Goal: Task Accomplishment & Management: Complete application form

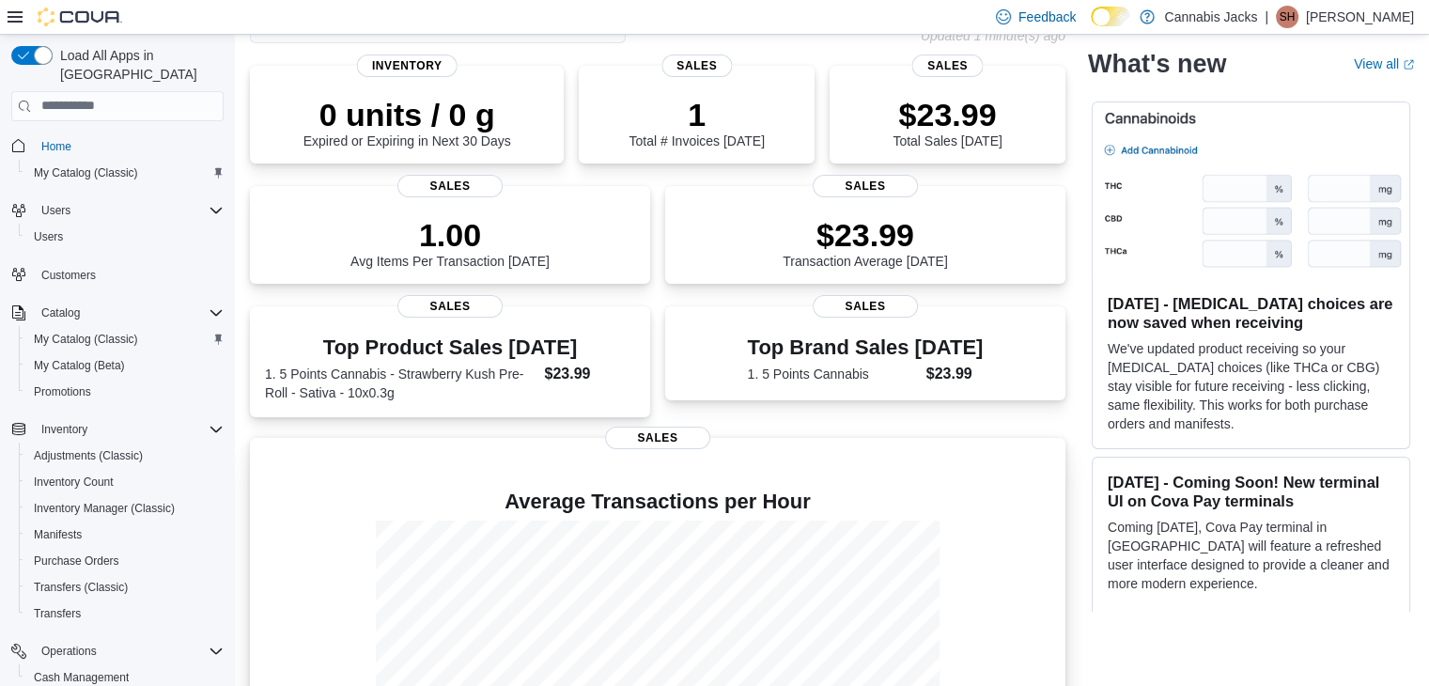
scroll to position [270, 0]
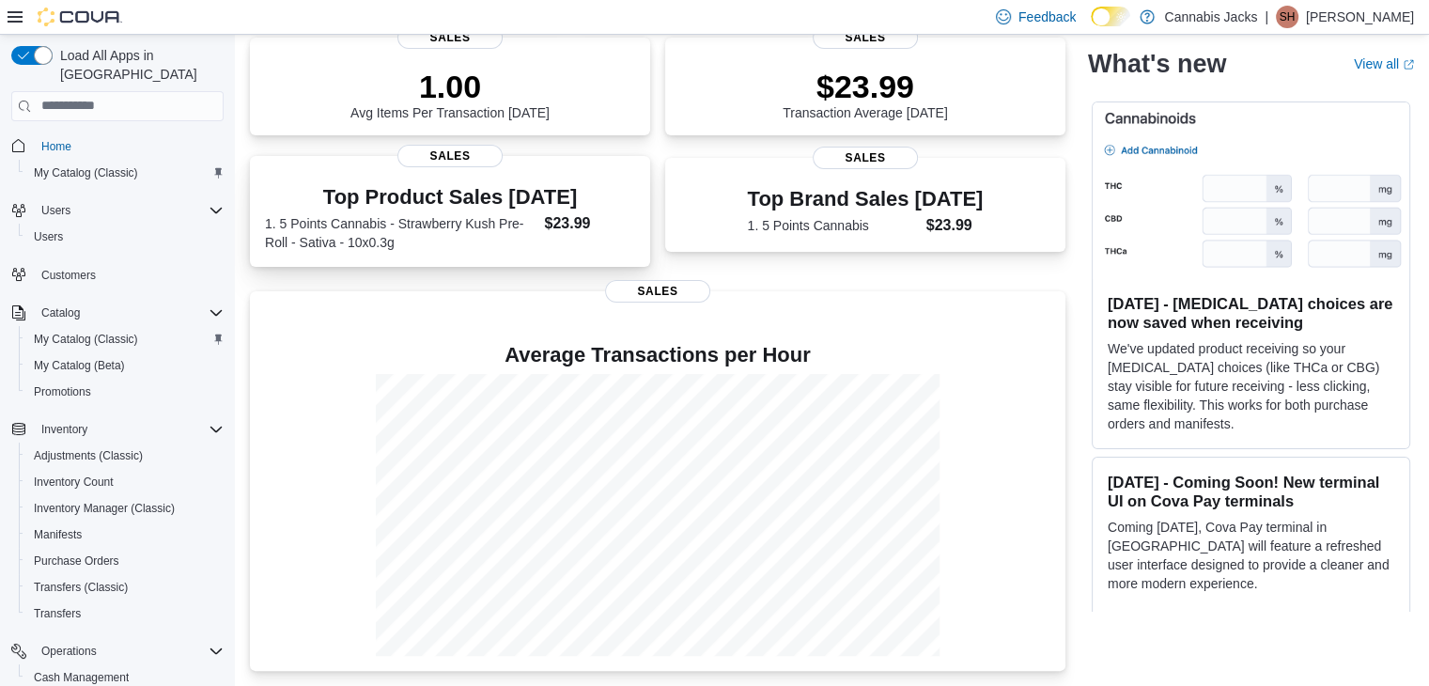
click at [463, 216] on dt "1. 5 Points Cannabis - Strawberry Kush Pre-Roll - Sativa - 10x0.3g" at bounding box center [400, 233] width 271 height 38
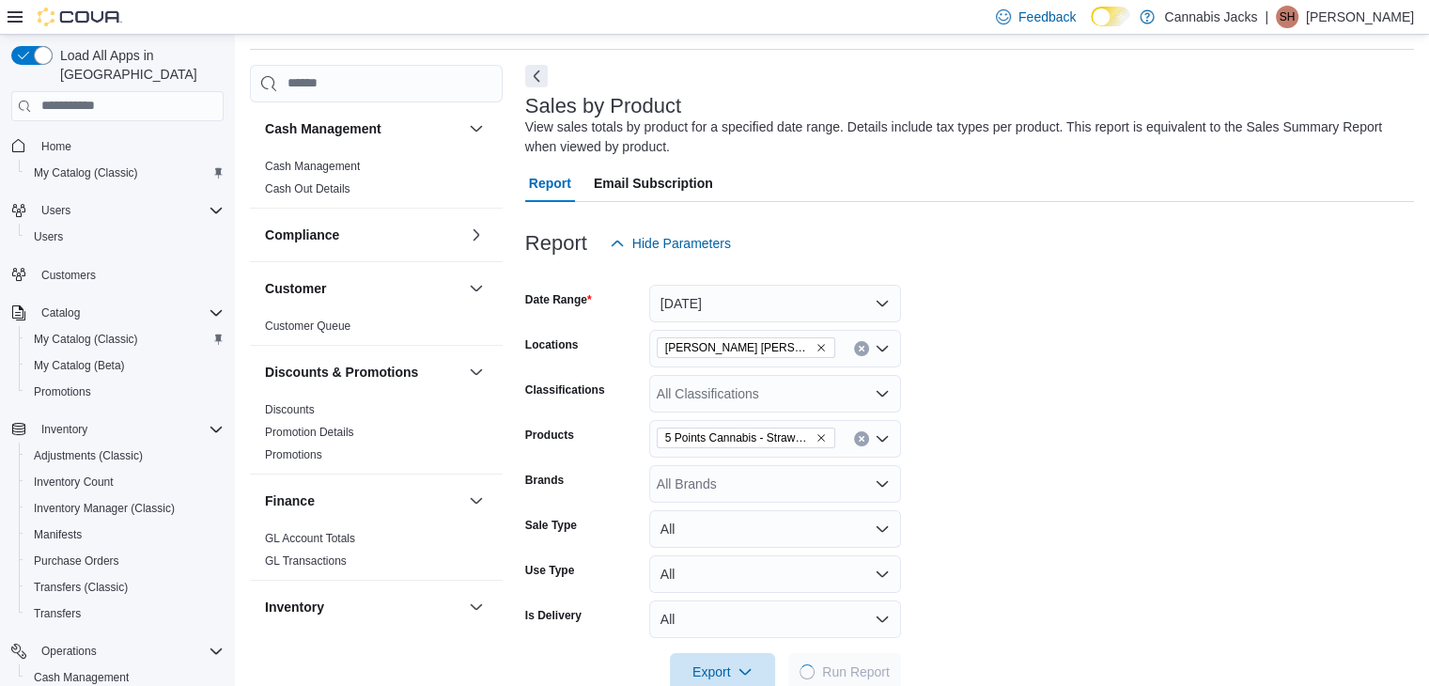
scroll to position [63, 0]
click at [859, 433] on icon "Clear input" at bounding box center [862, 437] width 8 height 8
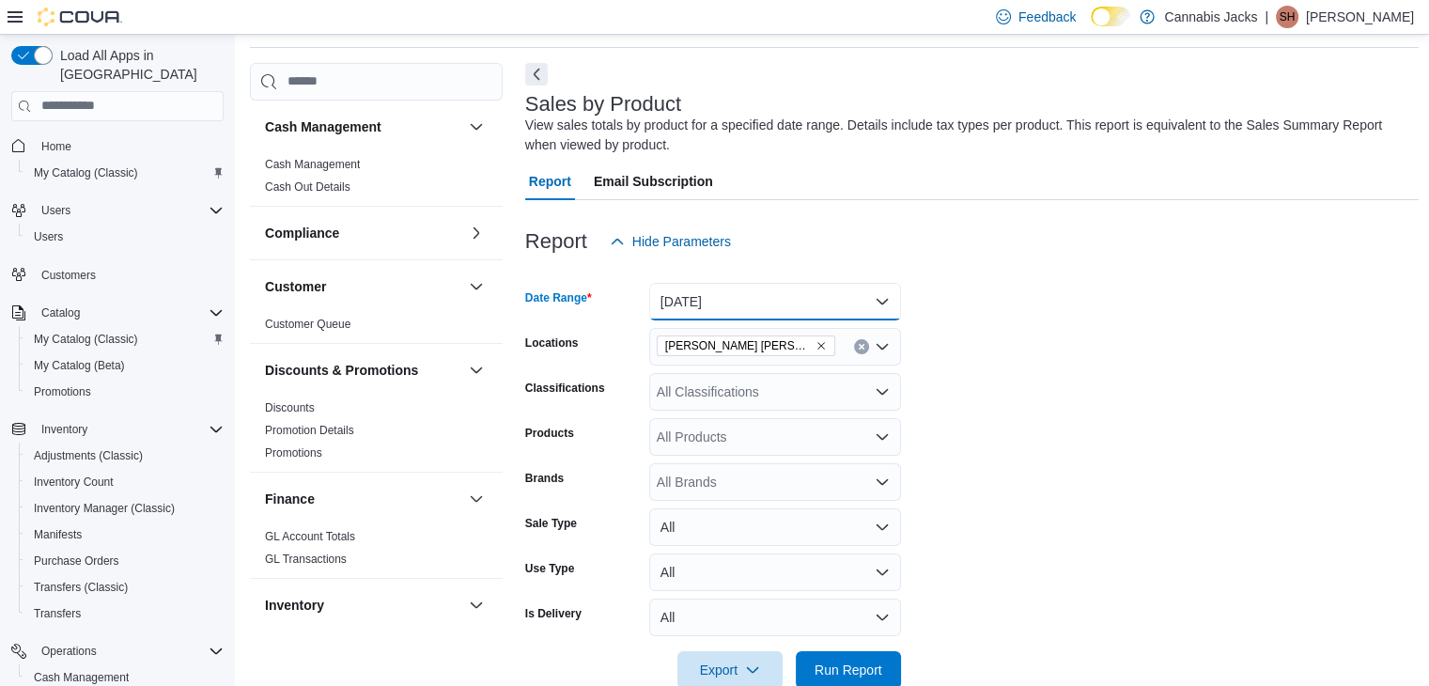
click at [752, 296] on button "[DATE]" at bounding box center [775, 302] width 252 height 38
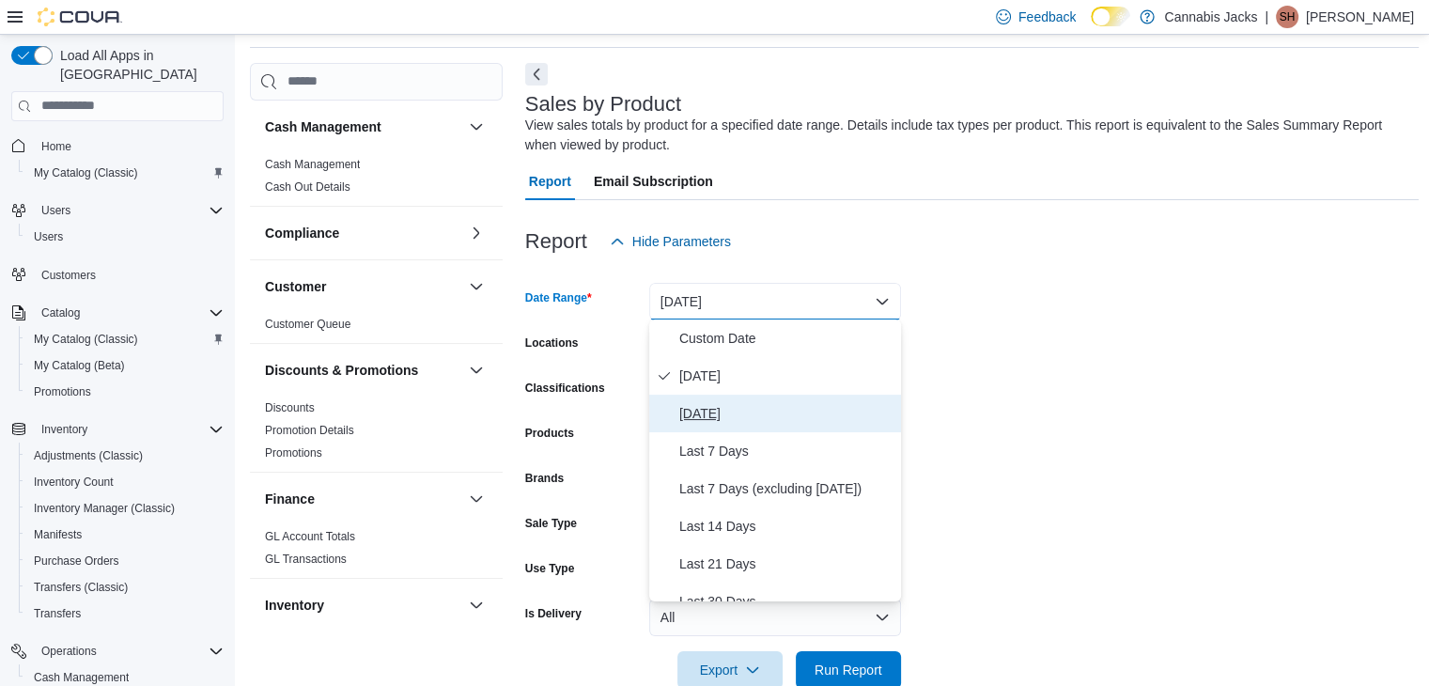
click at [708, 410] on span "[DATE]" at bounding box center [786, 413] width 214 height 23
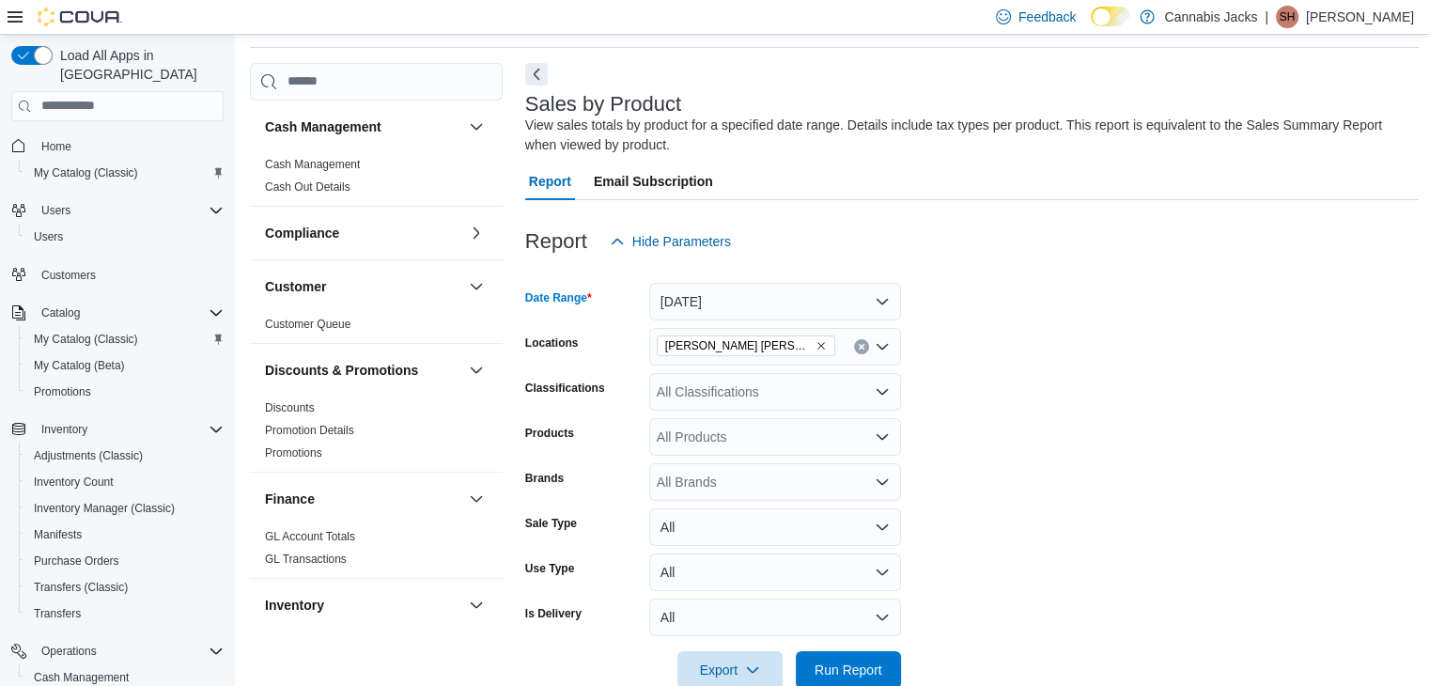
click at [964, 445] on form "Date Range [DATE] Locations Val [PERSON_NAME] Classifications All Classificatio…" at bounding box center [972, 474] width 894 height 428
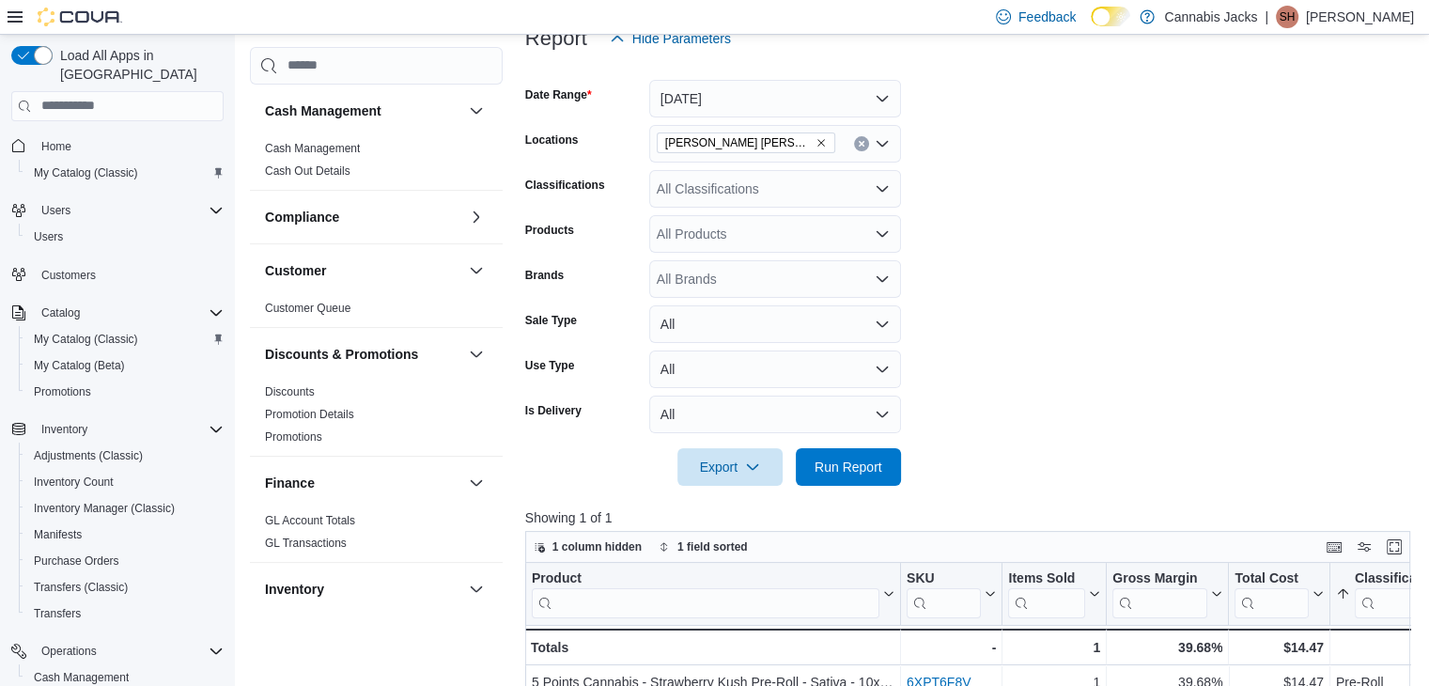
scroll to position [345, 0]
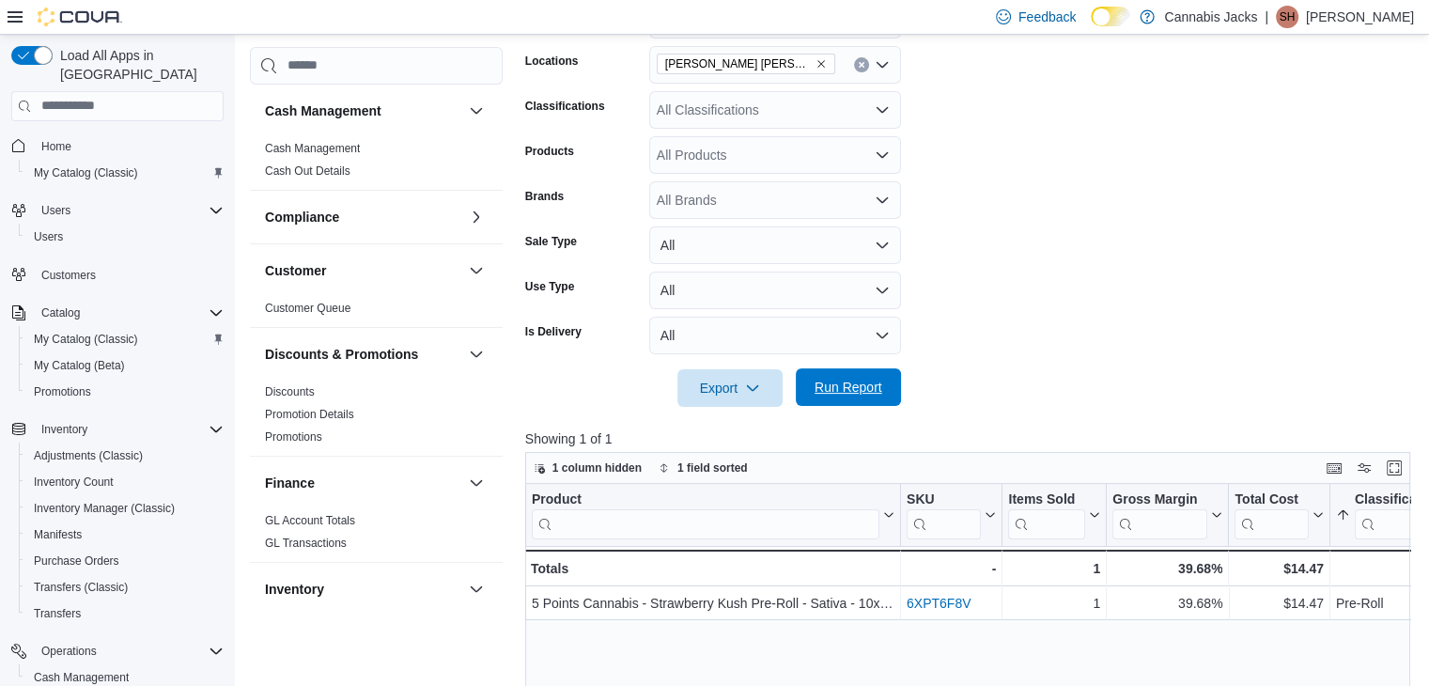
click at [842, 392] on span "Run Report" at bounding box center [848, 387] width 68 height 19
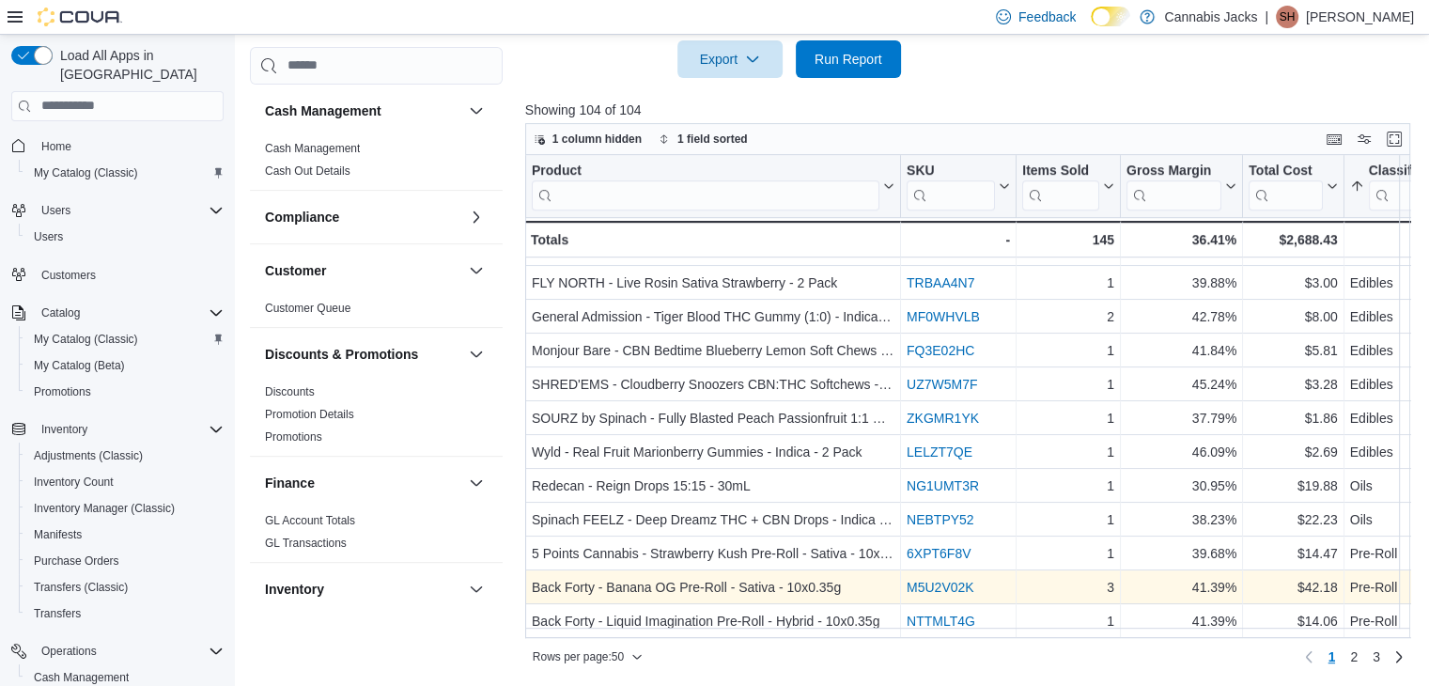
scroll to position [1320, 0]
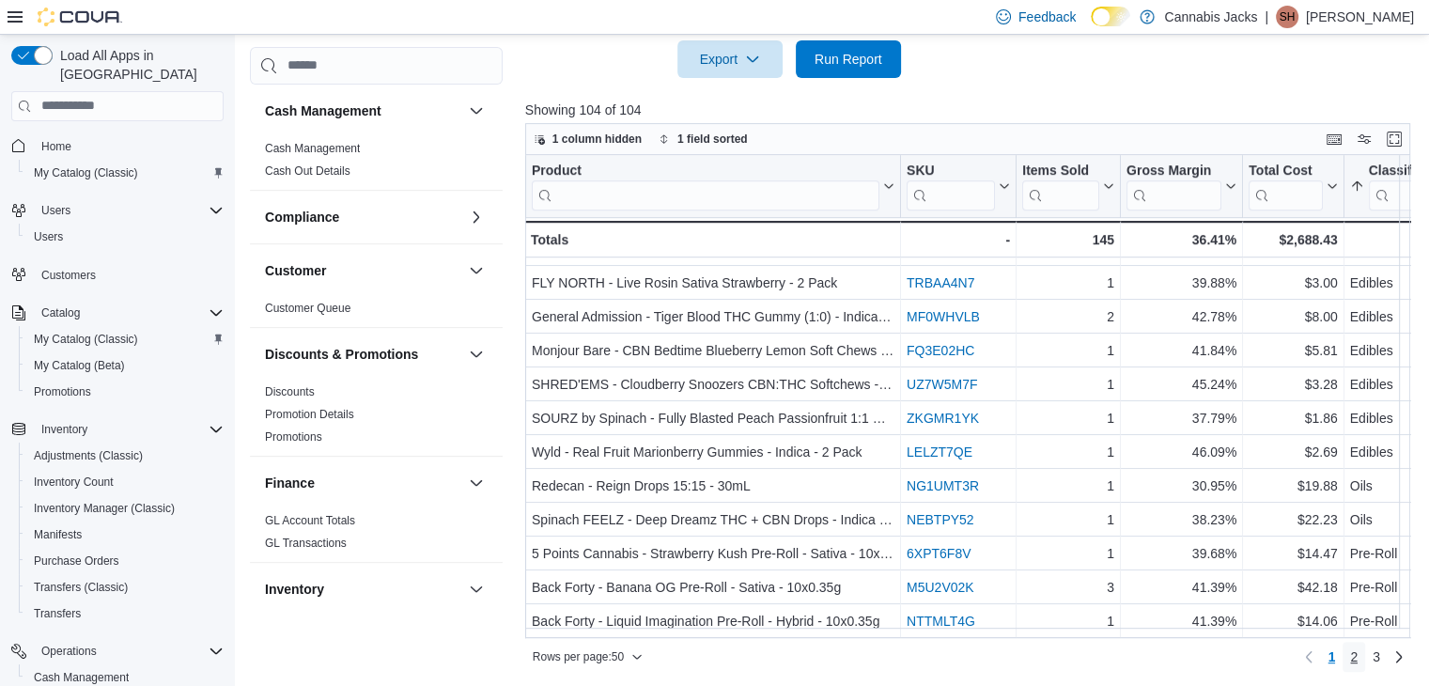
click at [1357, 651] on span "2" at bounding box center [1354, 656] width 8 height 19
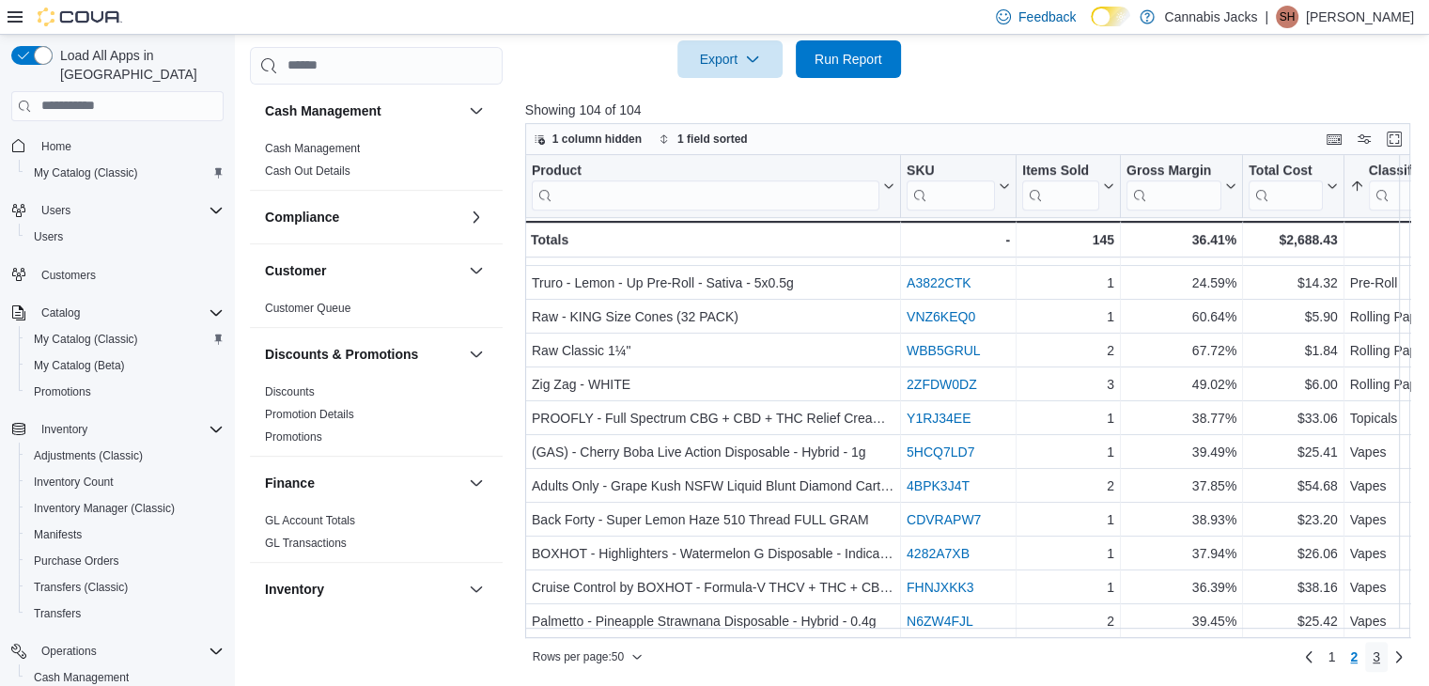
click at [1380, 652] on span "3" at bounding box center [1377, 656] width 8 height 19
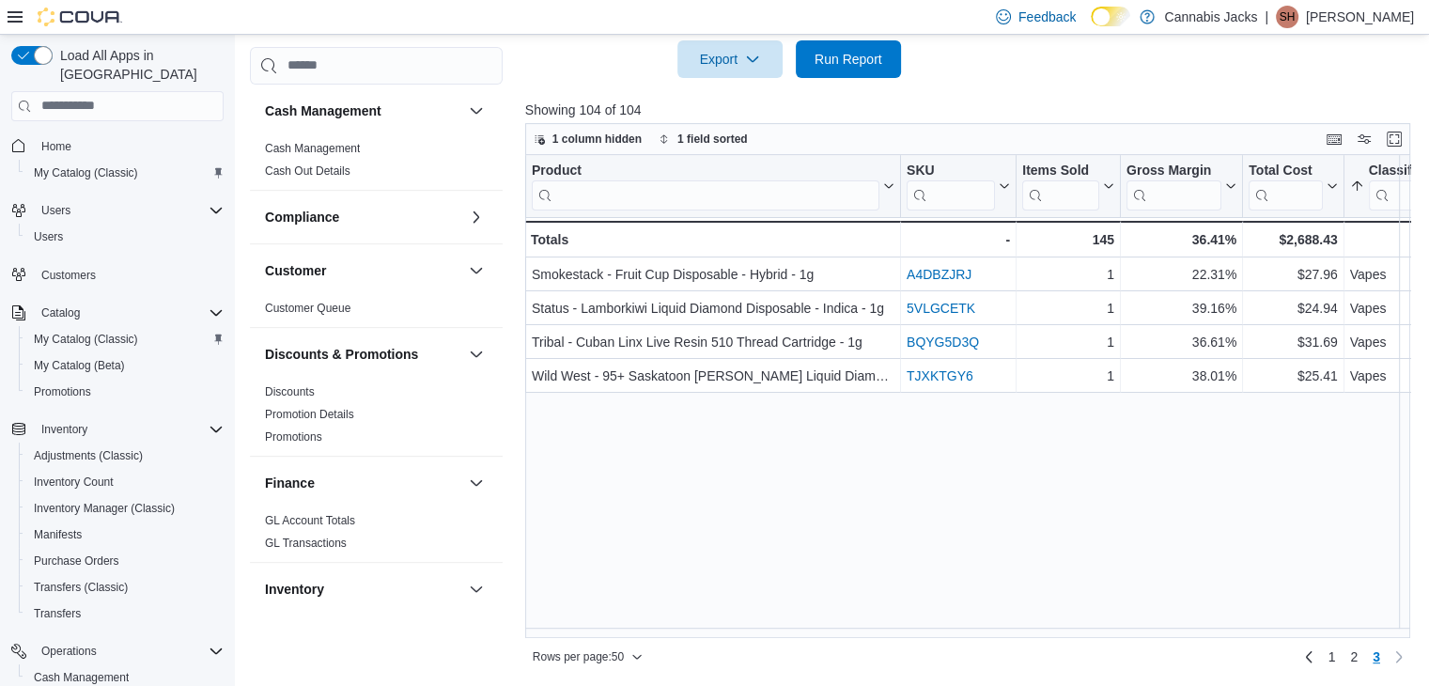
scroll to position [0, 0]
click at [63, 139] on span "Home" at bounding box center [56, 146] width 30 height 15
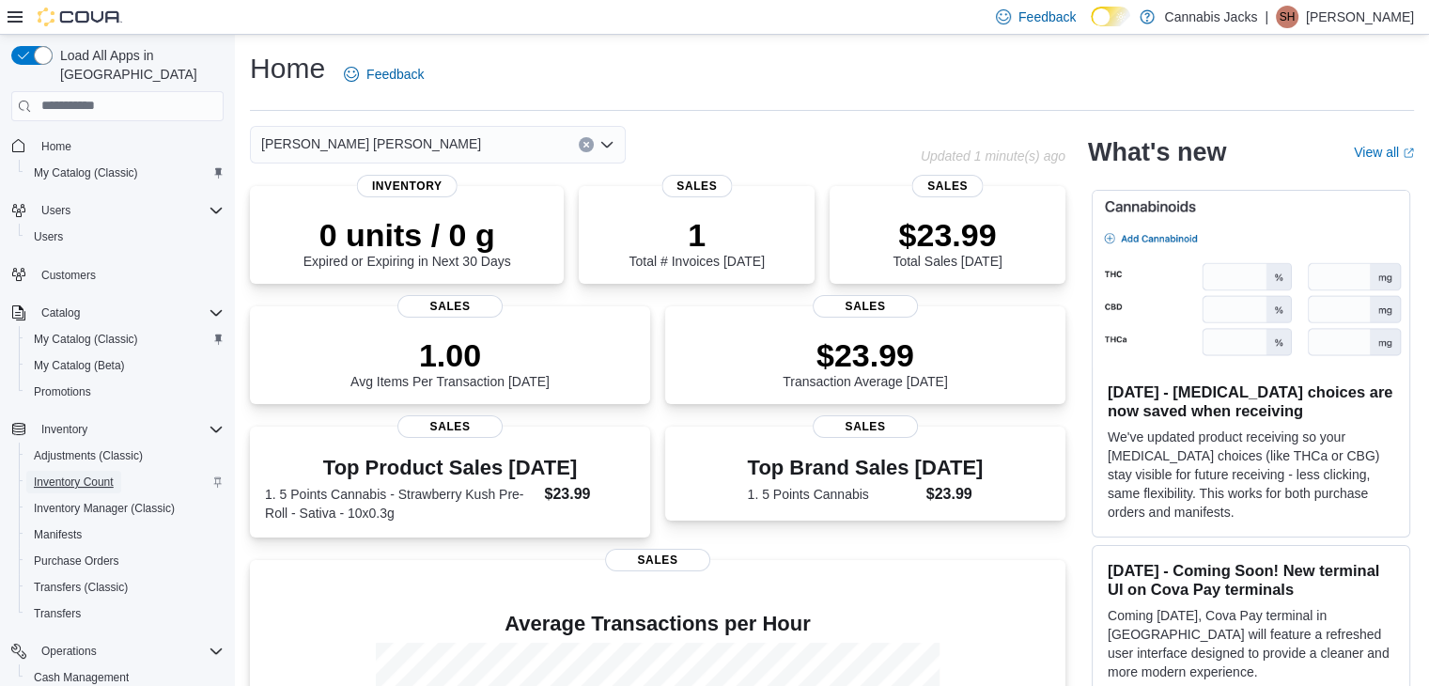
click at [67, 474] on span "Inventory Count" at bounding box center [74, 481] width 80 height 15
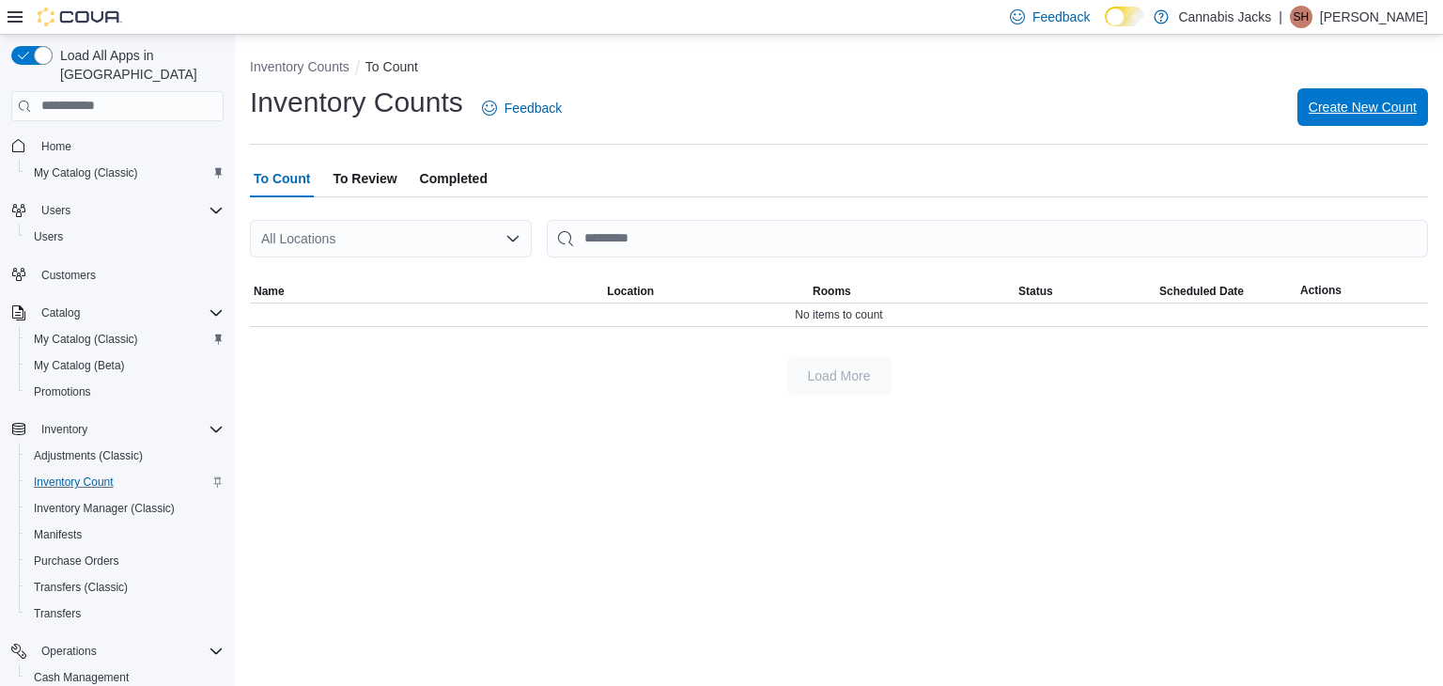
click at [1338, 104] on span "Create New Count" at bounding box center [1363, 107] width 108 height 19
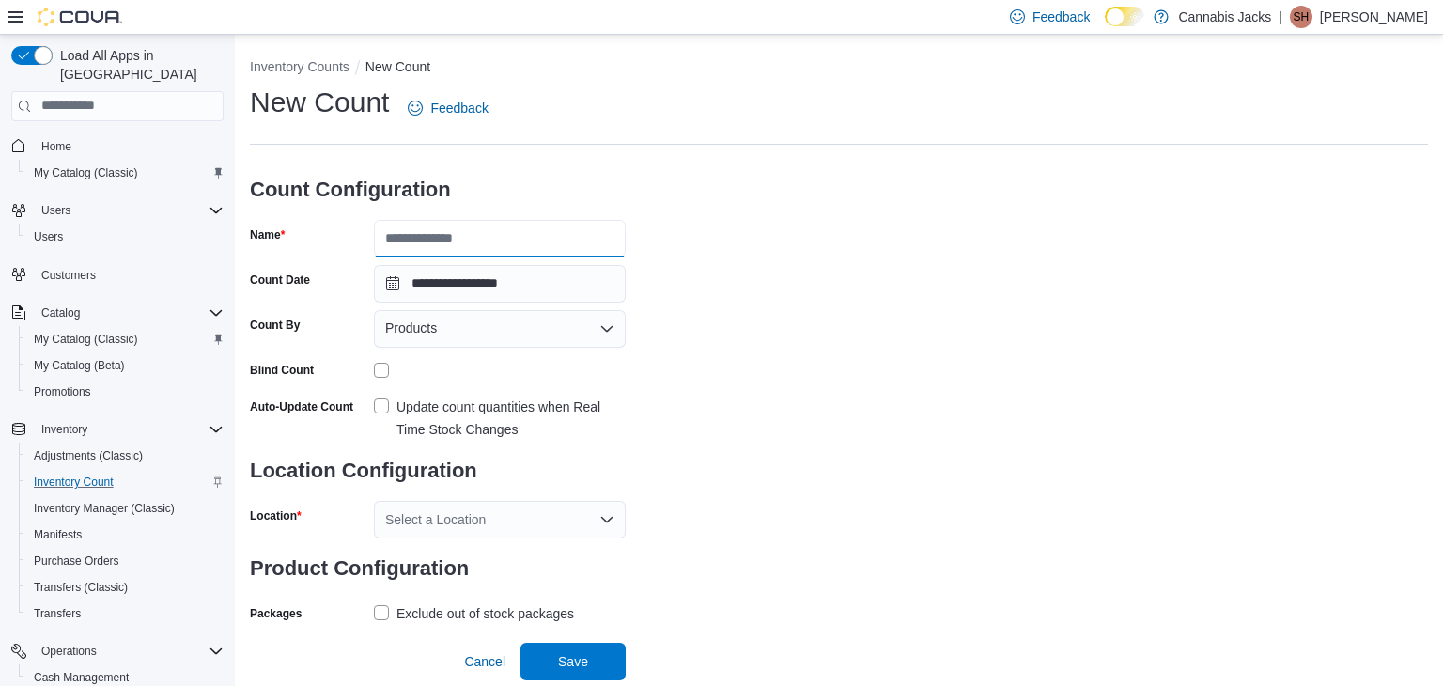
click at [461, 238] on input "Name" at bounding box center [500, 239] width 252 height 38
type input "**********"
click at [464, 324] on div "Products" at bounding box center [500, 329] width 252 height 38
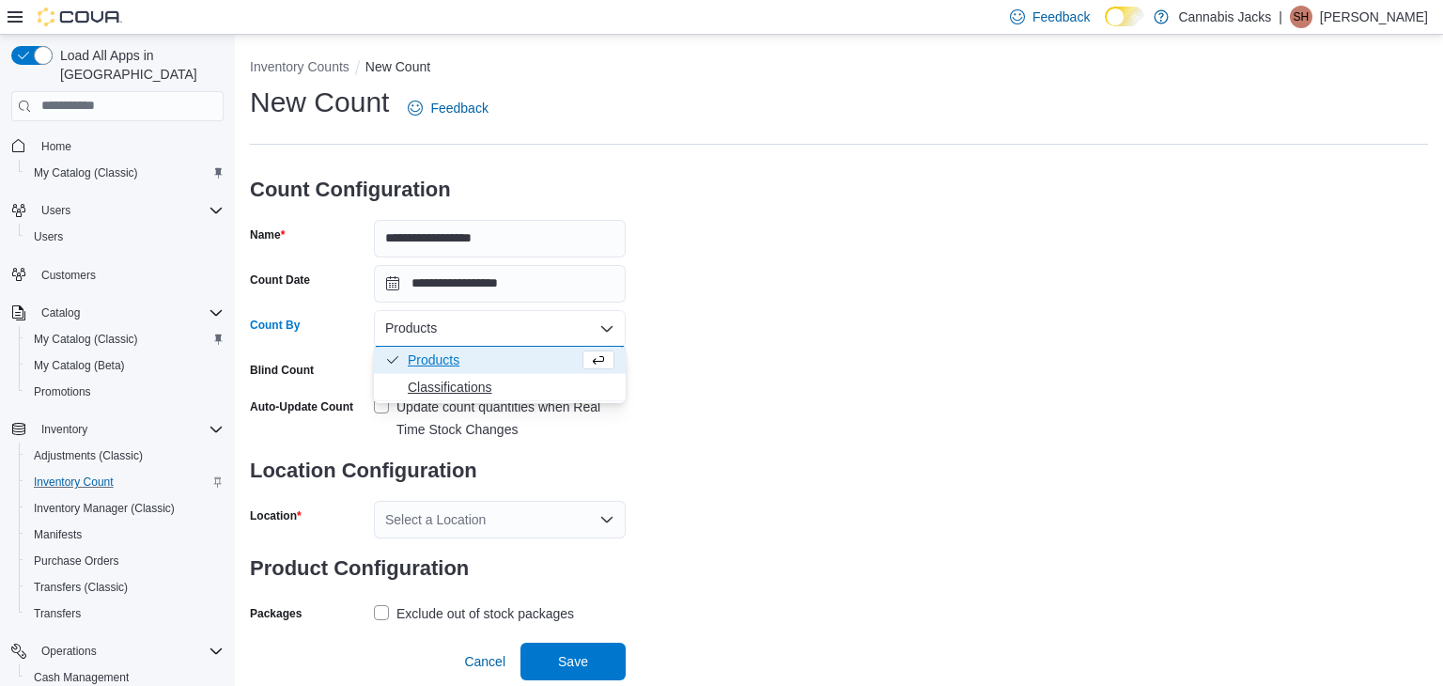
click at [461, 384] on span "Classifications" at bounding box center [511, 387] width 207 height 19
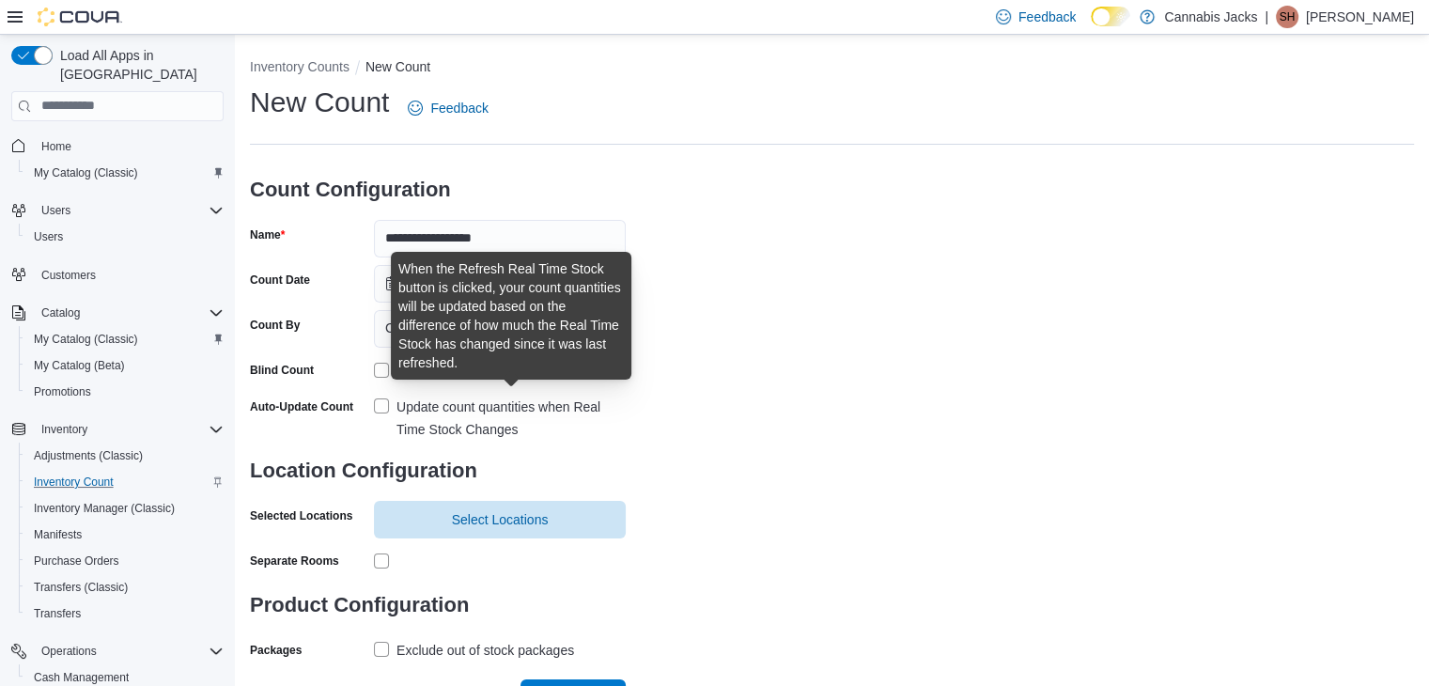
click at [456, 409] on div "Update count quantities when Real Time Stock Changes" at bounding box center [510, 418] width 229 height 45
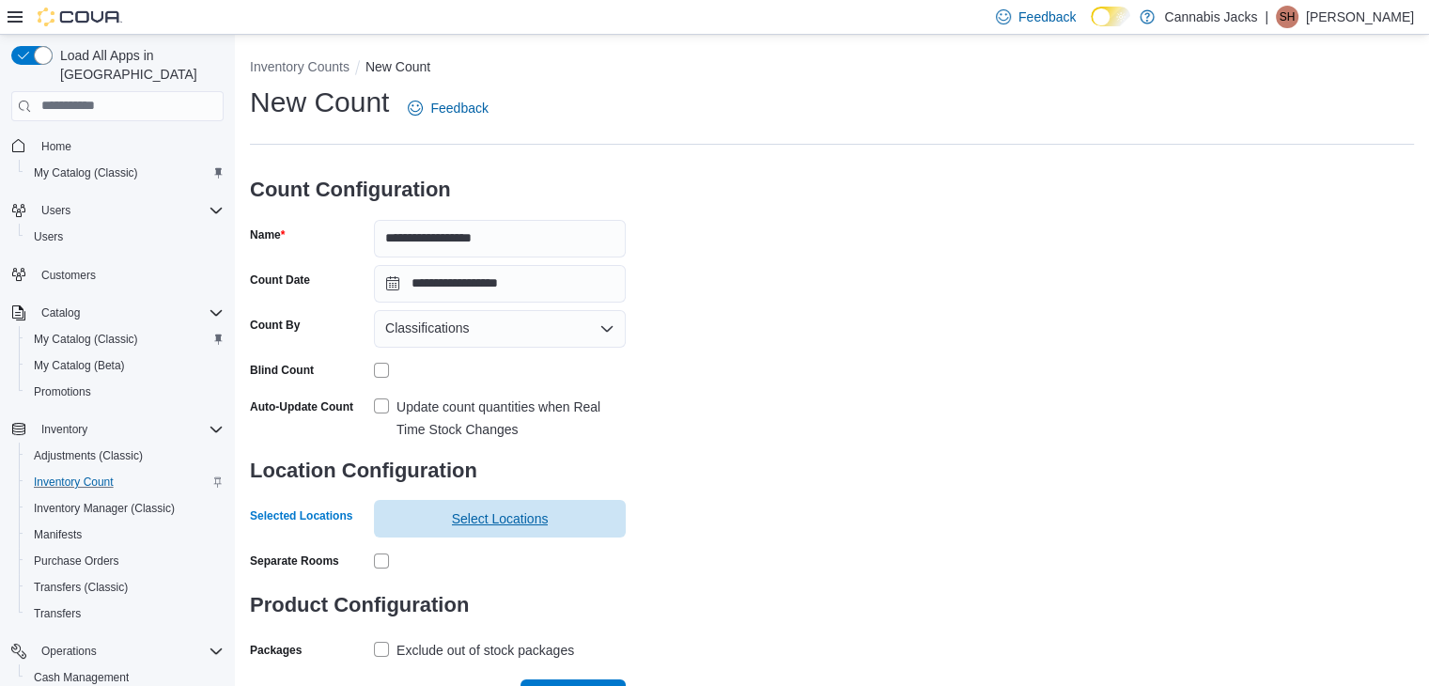
click at [462, 519] on span "Select Locations" at bounding box center [500, 518] width 97 height 19
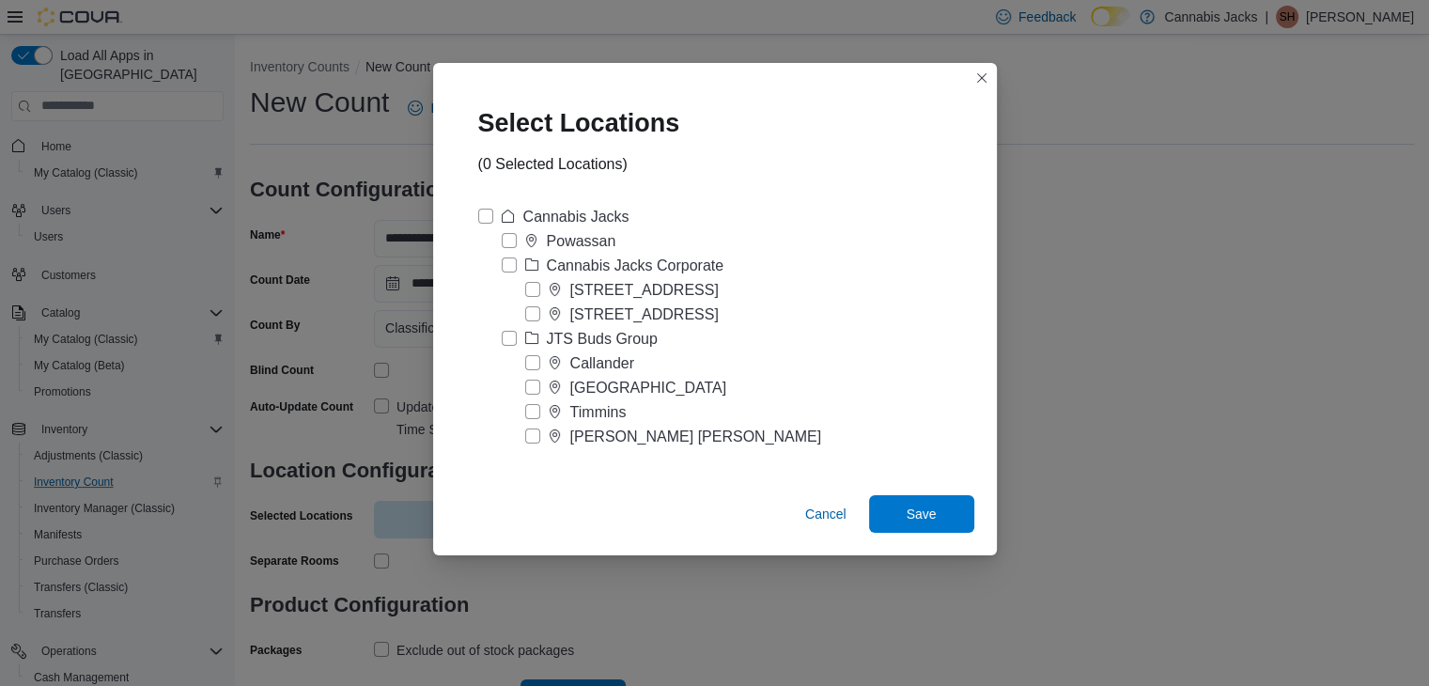
click at [613, 436] on div "[PERSON_NAME] [PERSON_NAME]" at bounding box center [696, 437] width 252 height 23
click at [922, 508] on span "Save" at bounding box center [922, 513] width 30 height 19
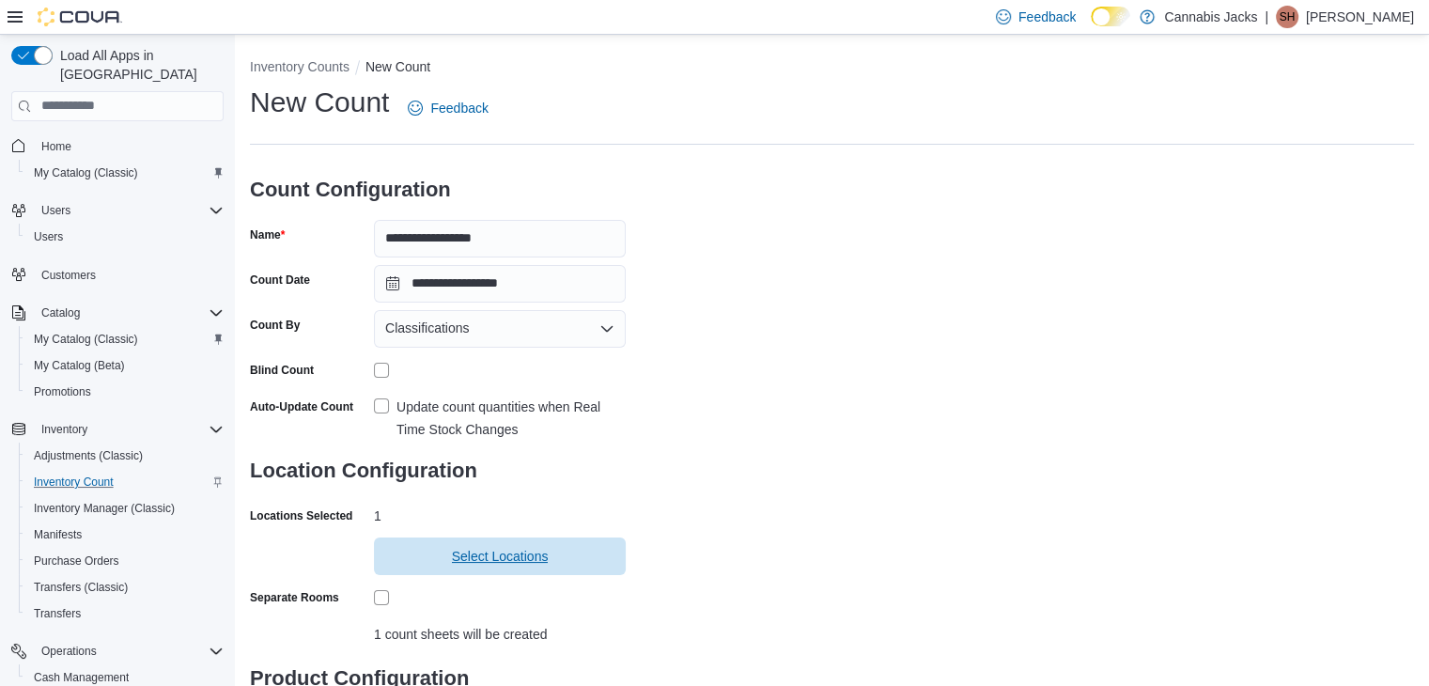
scroll to position [149, 0]
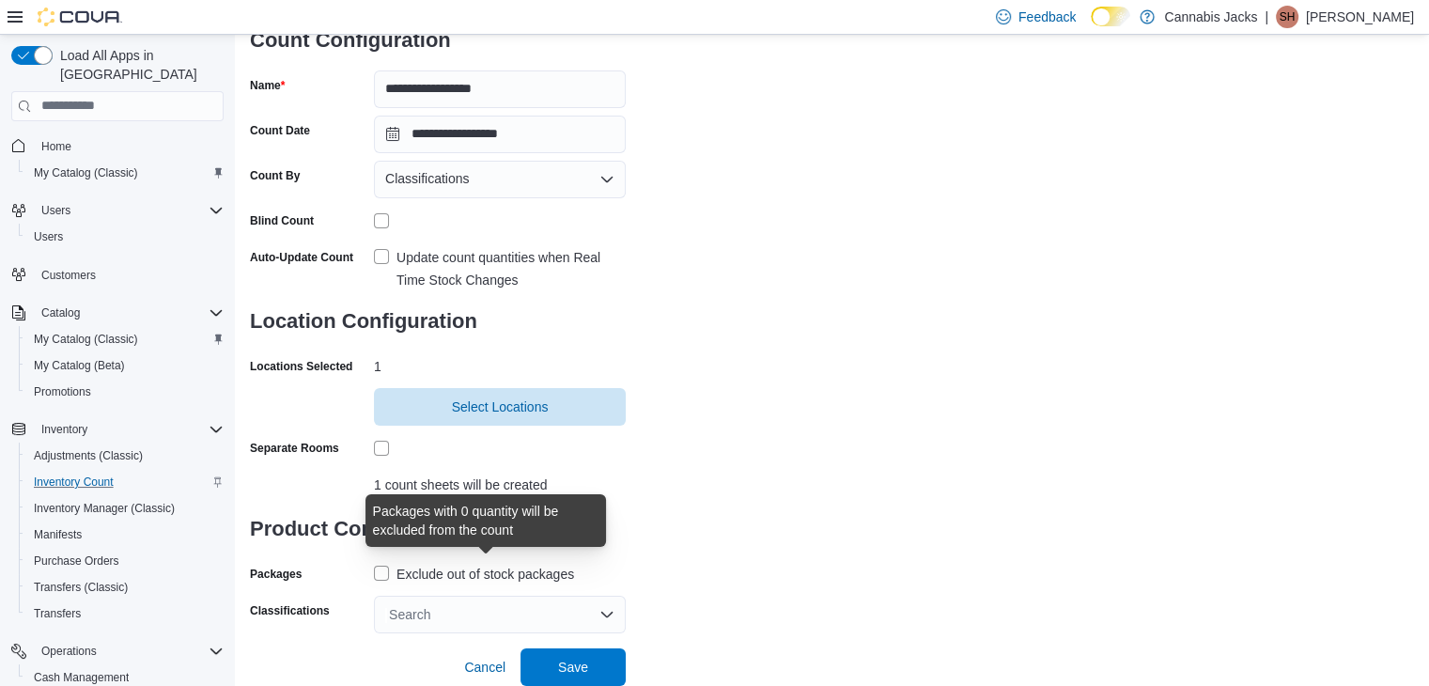
click at [486, 570] on div "Exclude out of stock packages" at bounding box center [485, 574] width 178 height 23
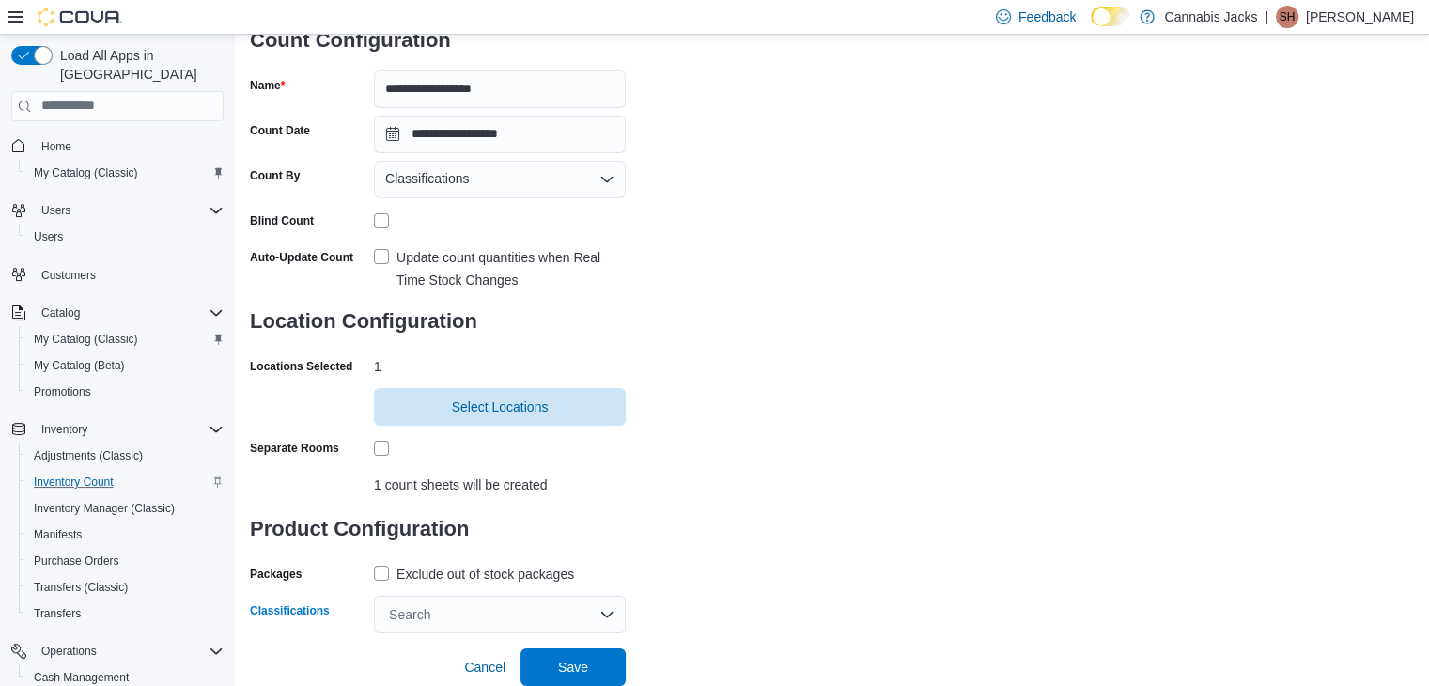
click at [479, 618] on div "Search" at bounding box center [500, 615] width 252 height 38
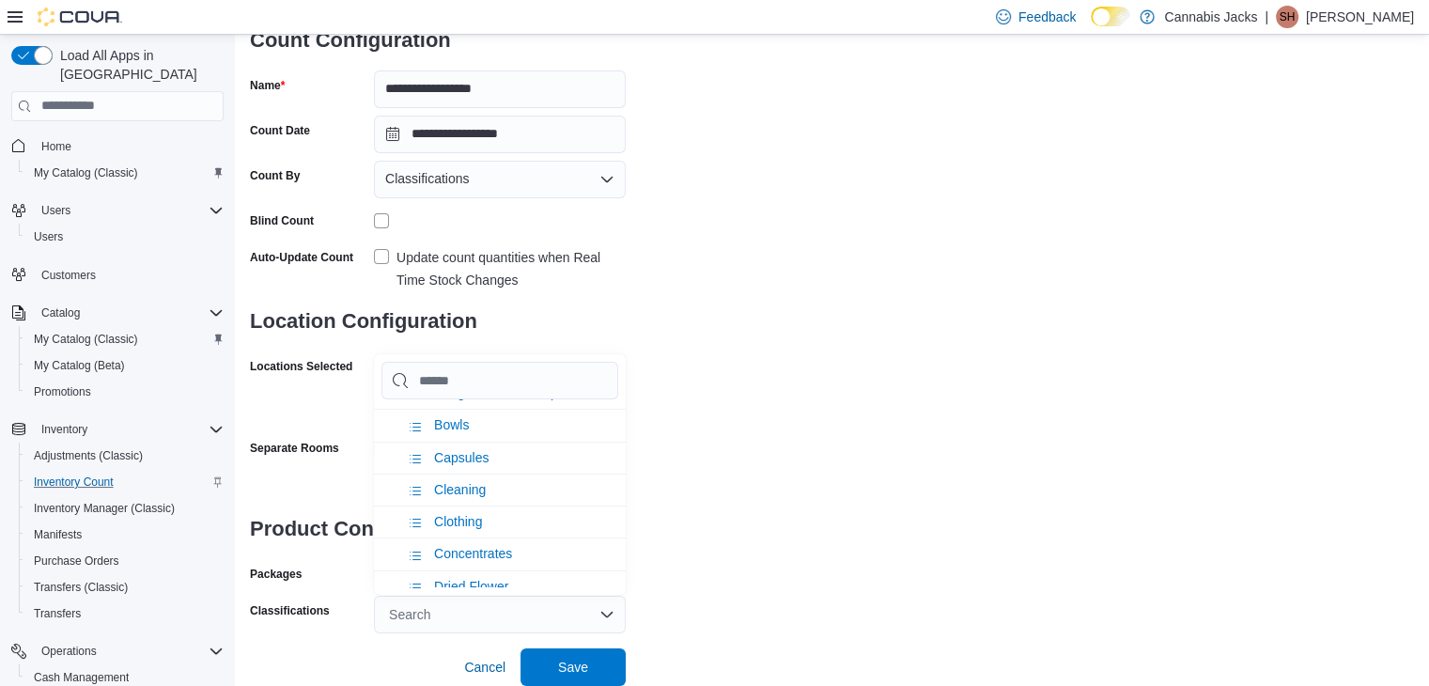
scroll to position [282, 0]
click at [478, 485] on span "Dried Flower" at bounding box center [471, 492] width 74 height 15
click at [748, 491] on div "**********" at bounding box center [832, 283] width 1164 height 699
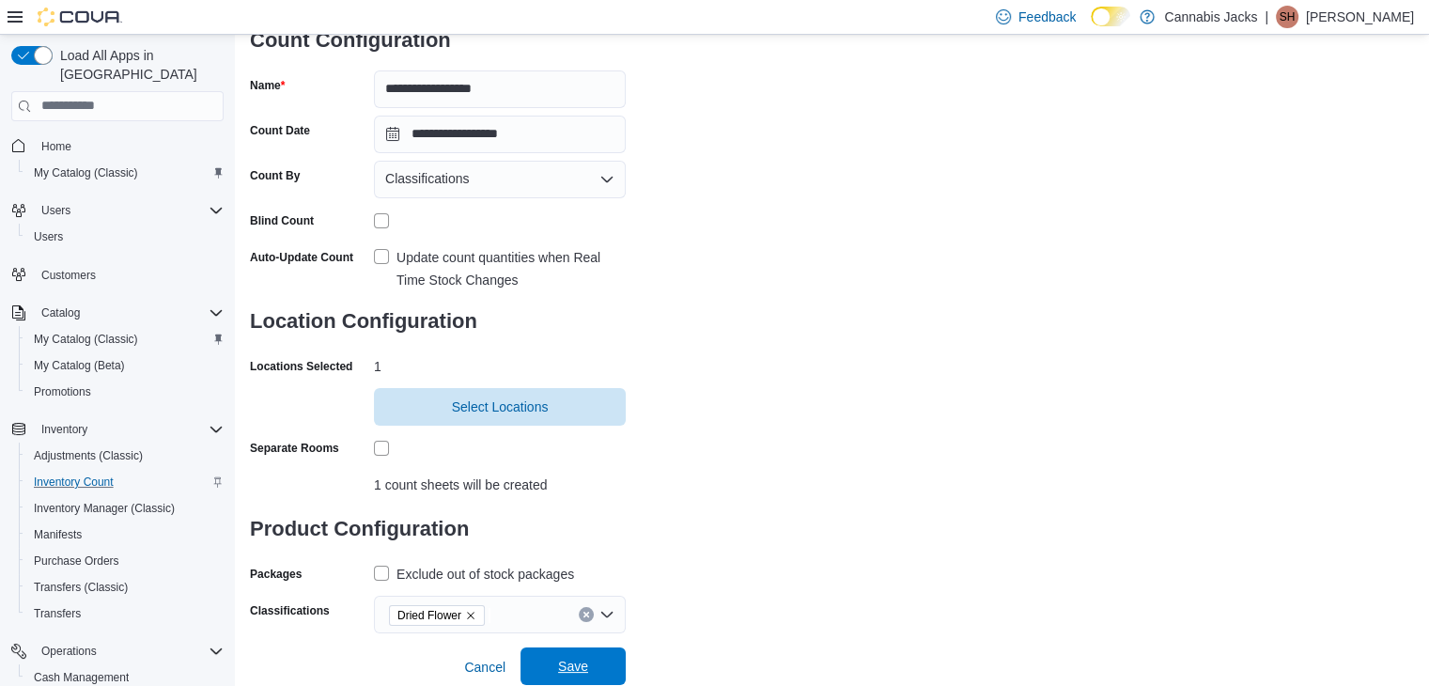
click at [582, 659] on span "Save" at bounding box center [573, 666] width 30 height 19
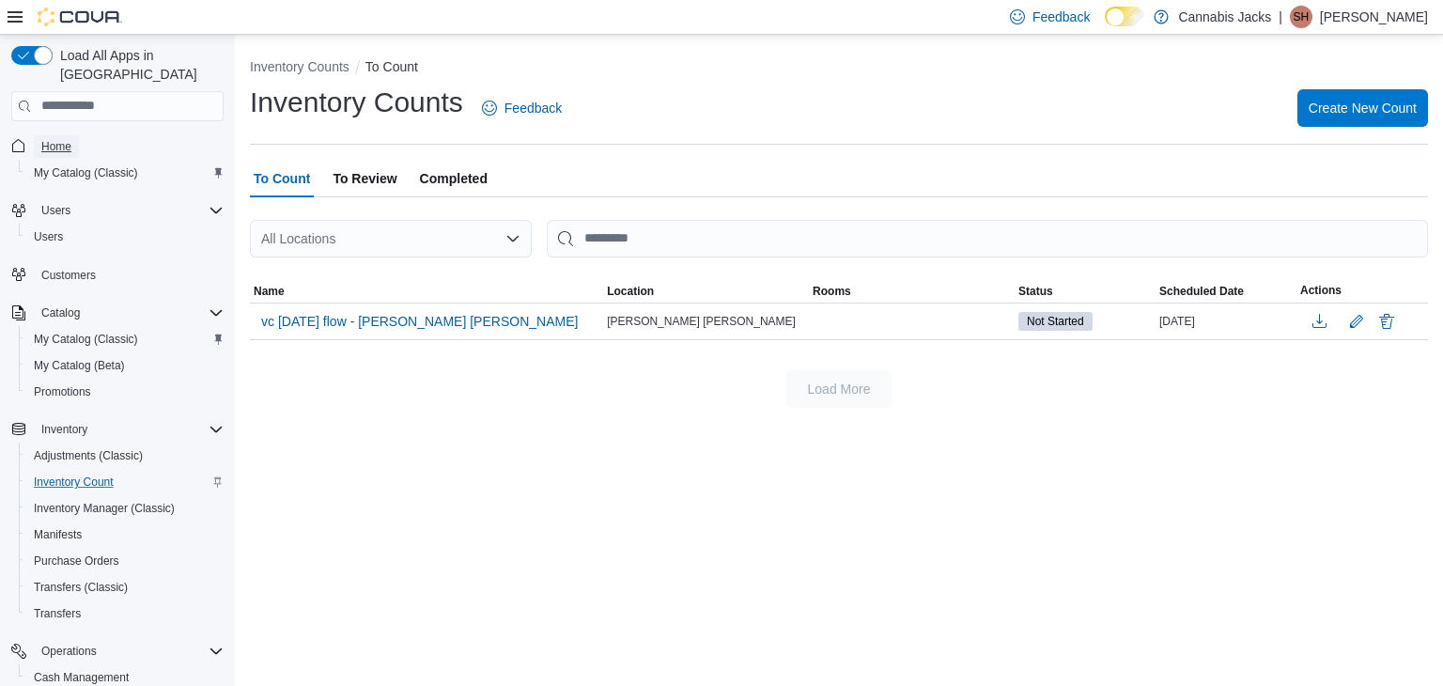
click at [60, 139] on span "Home" at bounding box center [56, 146] width 30 height 15
